Goal: Information Seeking & Learning: Compare options

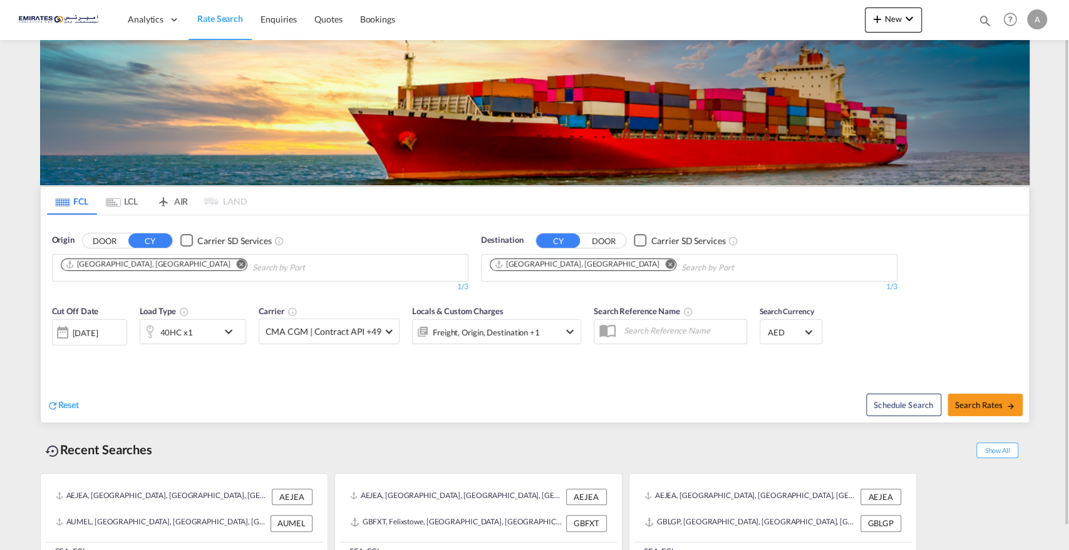
click at [665, 263] on md-icon "Remove" at bounding box center [669, 263] width 9 height 9
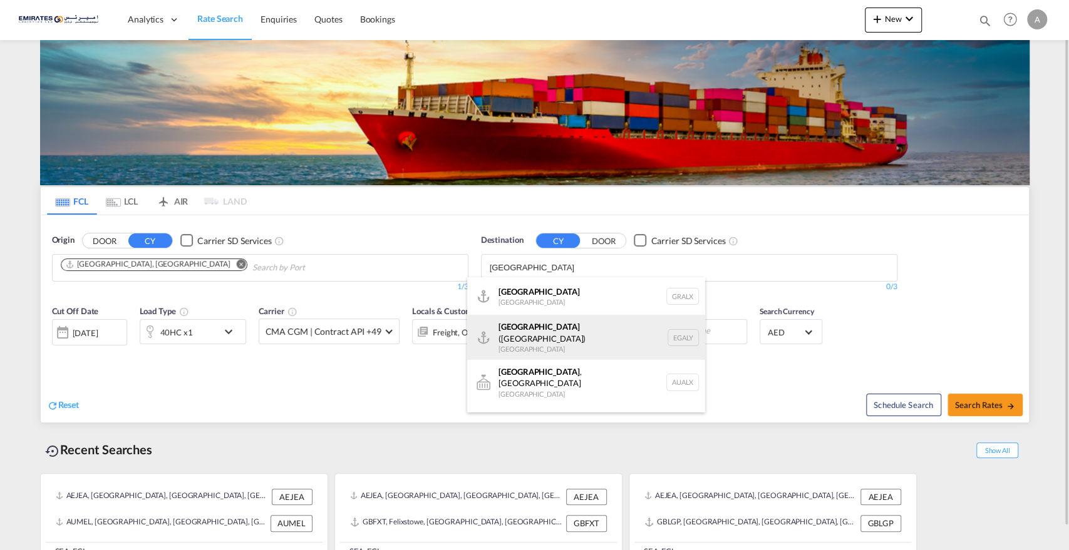
type input "[GEOGRAPHIC_DATA]"
click at [519, 329] on div "Alexandria ([GEOGRAPHIC_DATA]) [GEOGRAPHIC_DATA] EGALY" at bounding box center [586, 337] width 238 height 45
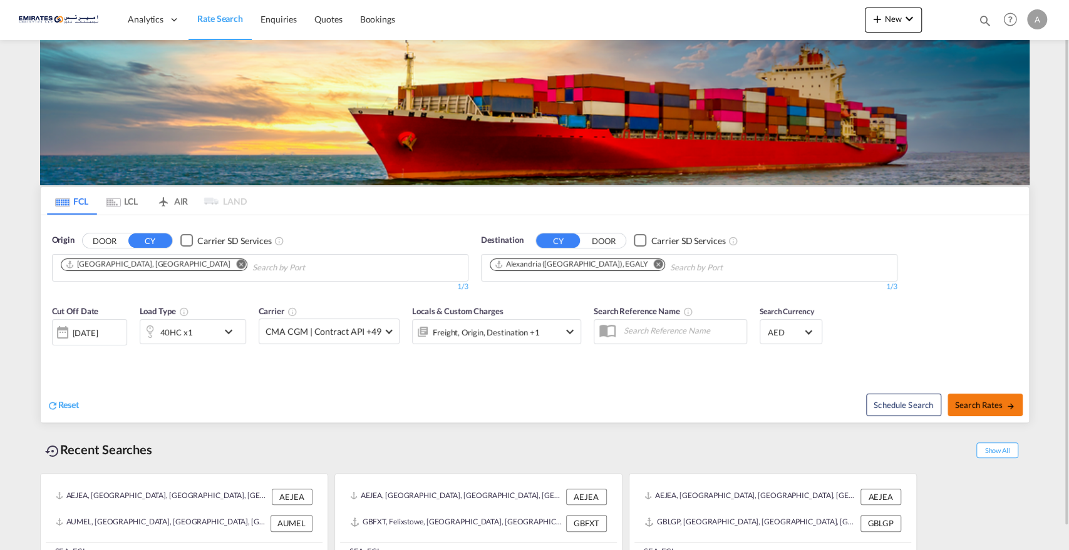
click at [979, 407] on span "Search Rates" at bounding box center [985, 405] width 60 height 10
type input "AEJEA to EGALY / [DATE]"
